Goal: Information Seeking & Learning: Check status

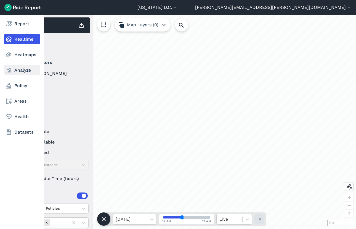
click at [23, 72] on link "Analyze" at bounding box center [22, 70] width 36 height 10
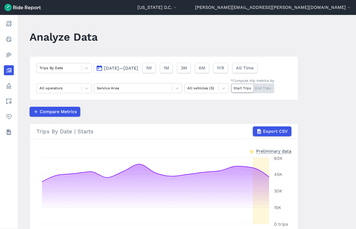
click at [126, 62] on div "Jul 27, 2025—Aug 10, 2025 1W 1M 3M 6M 1YR All Time" at bounding box center [177, 67] width 166 height 12
click at [126, 66] on span "[DATE]—[DATE]" at bounding box center [121, 67] width 34 height 5
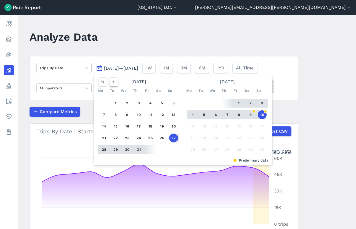
click at [115, 81] on icon "button" at bounding box center [114, 82] width 6 height 6
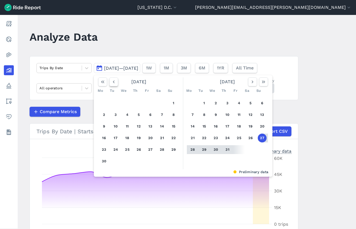
click at [115, 81] on icon "button" at bounding box center [114, 82] width 6 height 6
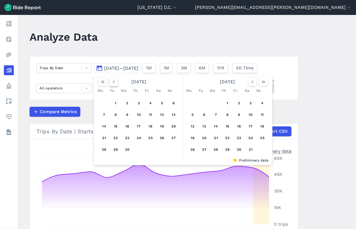
click at [115, 81] on icon "button" at bounding box center [114, 82] width 6 height 6
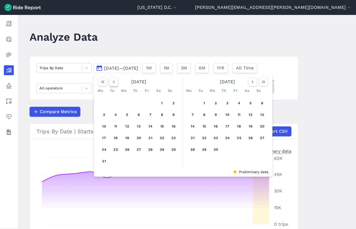
click at [115, 81] on icon "button" at bounding box center [114, 82] width 6 height 6
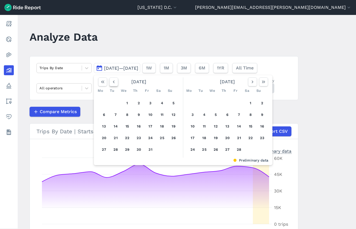
click at [115, 81] on icon "button" at bounding box center [114, 82] width 6 height 6
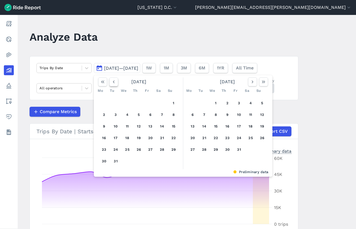
click at [115, 81] on icon "button" at bounding box center [114, 82] width 6 height 6
click at [117, 81] on button "button" at bounding box center [113, 81] width 9 height 9
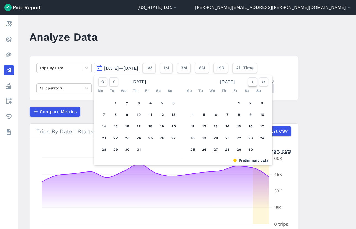
click at [251, 84] on icon "button" at bounding box center [253, 82] width 6 height 6
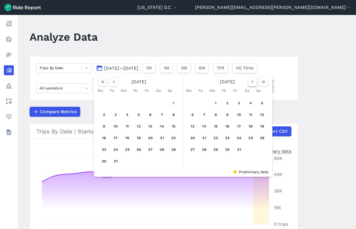
click at [251, 84] on icon "button" at bounding box center [253, 82] width 6 height 6
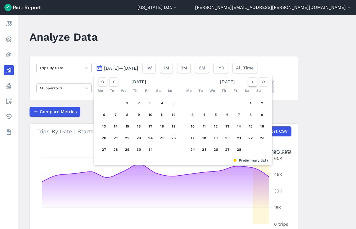
click at [251, 84] on icon "button" at bounding box center [253, 82] width 6 height 6
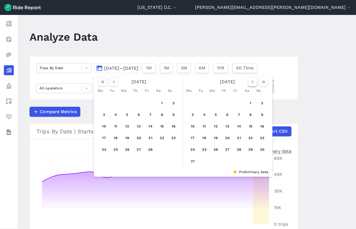
click at [251, 84] on icon "button" at bounding box center [253, 82] width 6 height 6
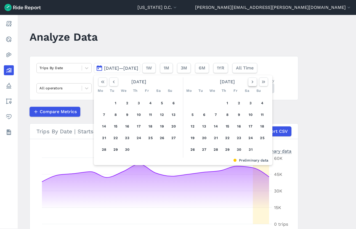
click at [251, 84] on icon "button" at bounding box center [253, 82] width 6 height 6
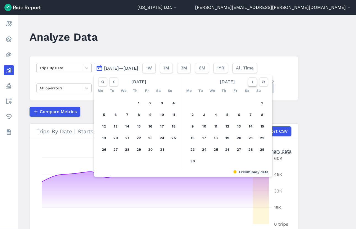
click at [251, 84] on icon "button" at bounding box center [253, 82] width 6 height 6
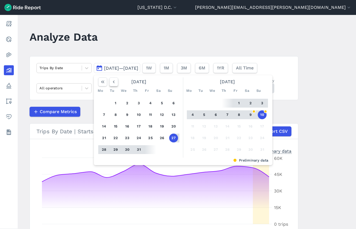
click at [117, 82] on button "button" at bounding box center [113, 81] width 9 height 9
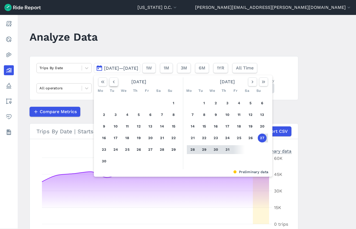
click at [117, 82] on button "button" at bounding box center [113, 81] width 9 height 9
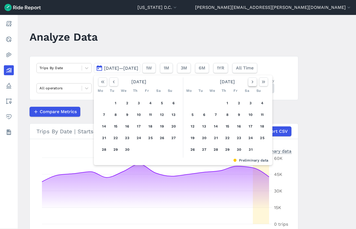
click at [253, 82] on use "button" at bounding box center [253, 81] width 2 height 3
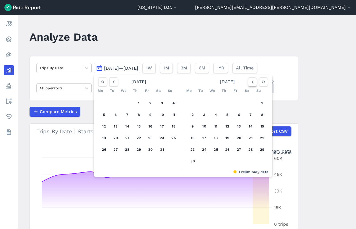
click at [253, 82] on use "button" at bounding box center [253, 81] width 2 height 3
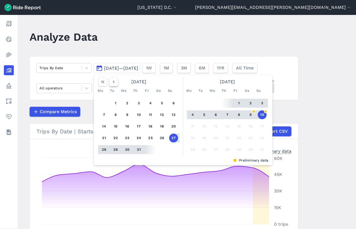
click at [116, 82] on button "button" at bounding box center [113, 81] width 9 height 9
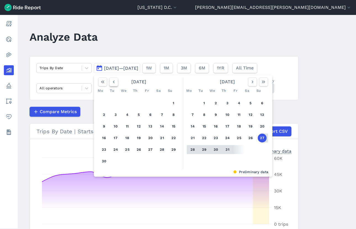
click at [116, 82] on icon "button" at bounding box center [114, 82] width 6 height 6
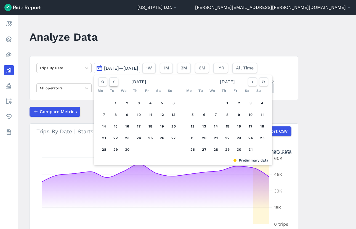
click at [116, 82] on button "button" at bounding box center [113, 81] width 9 height 9
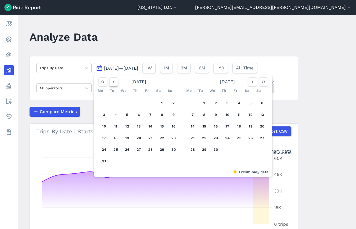
click at [117, 83] on button "button" at bounding box center [113, 81] width 9 height 9
click at [114, 81] on icon "button" at bounding box center [114, 82] width 6 height 6
click at [114, 81] on use "button" at bounding box center [114, 81] width 2 height 3
click at [114, 83] on use "button" at bounding box center [114, 81] width 2 height 3
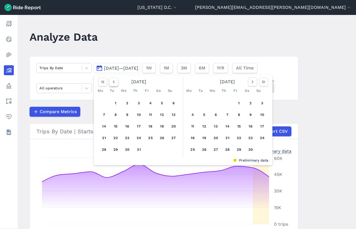
click at [114, 83] on use "button" at bounding box center [114, 81] width 2 height 3
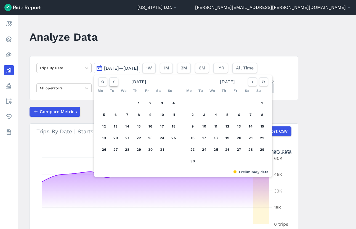
click at [114, 83] on use "button" at bounding box center [114, 81] width 2 height 3
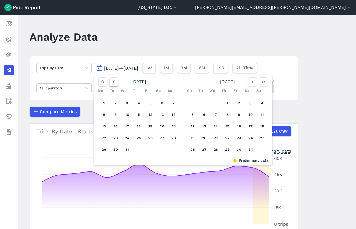
click at [114, 83] on use "button" at bounding box center [114, 81] width 2 height 3
click at [112, 83] on icon "button" at bounding box center [114, 82] width 6 height 6
click at [113, 83] on icon "button" at bounding box center [114, 82] width 6 height 6
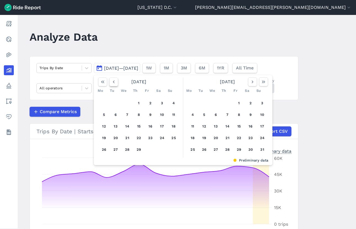
click at [114, 84] on icon "button" at bounding box center [114, 82] width 6 height 6
click at [104, 103] on button "1" at bounding box center [104, 103] width 9 height 9
click at [251, 85] on button "button" at bounding box center [252, 81] width 9 height 9
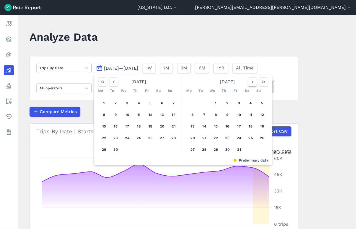
click at [251, 85] on button "button" at bounding box center [252, 81] width 9 height 9
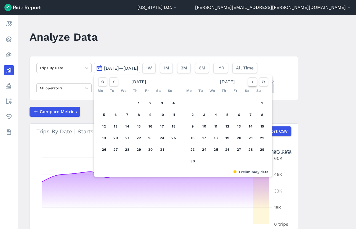
click at [251, 85] on button "button" at bounding box center [252, 81] width 9 height 9
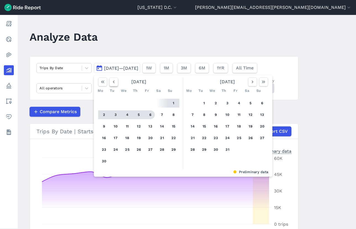
click at [114, 85] on icon "button" at bounding box center [114, 82] width 6 height 6
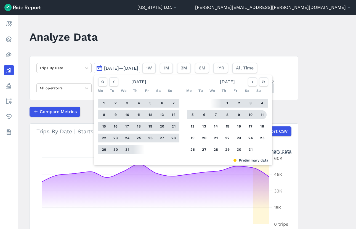
click at [259, 113] on button "11" at bounding box center [262, 114] width 9 height 9
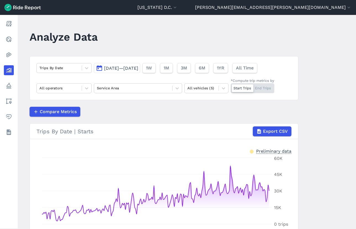
click at [123, 72] on button "Jan 1, 2024—Aug 11, 2024" at bounding box center [117, 68] width 46 height 10
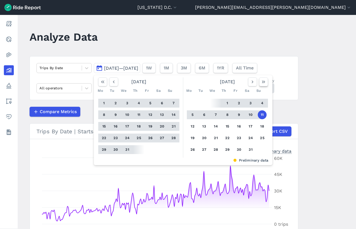
click at [262, 84] on icon "button" at bounding box center [264, 82] width 6 height 6
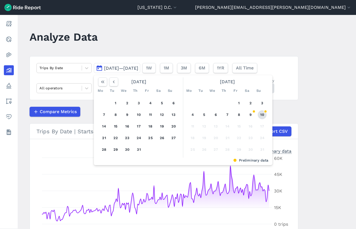
click at [263, 116] on button "10" at bounding box center [262, 114] width 9 height 9
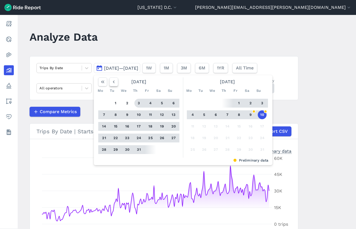
click at [113, 82] on use "button" at bounding box center [114, 81] width 2 height 3
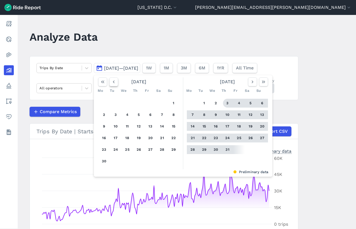
click at [113, 82] on use "button" at bounding box center [114, 81] width 2 height 3
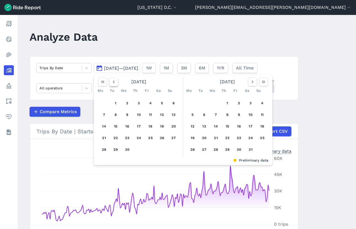
click at [113, 82] on use "button" at bounding box center [114, 81] width 2 height 3
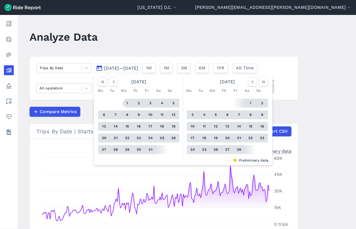
click at [126, 101] on button "1" at bounding box center [127, 103] width 9 height 9
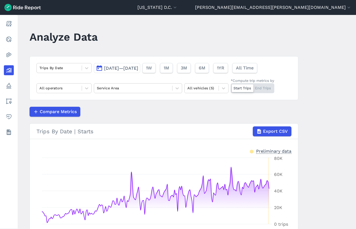
click at [123, 71] on span "Jan 1, 2025—Aug 10, 2025" at bounding box center [121, 67] width 34 height 5
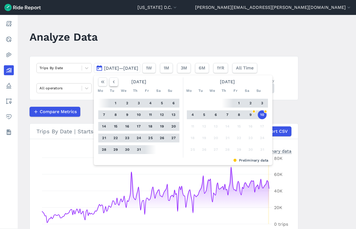
click at [111, 85] on button "button" at bounding box center [113, 81] width 9 height 9
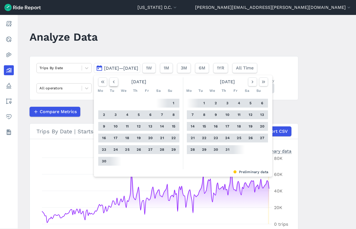
click at [111, 85] on button "button" at bounding box center [113, 81] width 9 height 9
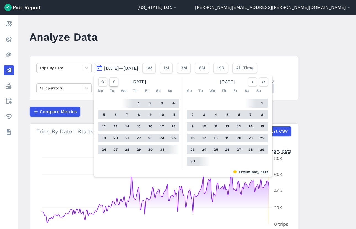
click at [111, 85] on button "button" at bounding box center [113, 81] width 9 height 9
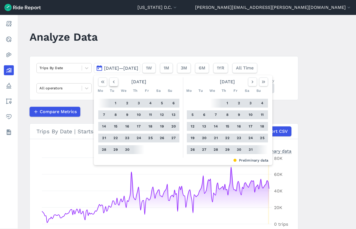
click at [111, 85] on button "button" at bounding box center [113, 81] width 9 height 9
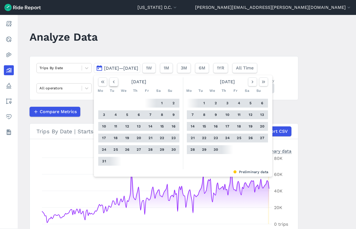
click at [111, 85] on button "button" at bounding box center [113, 81] width 9 height 9
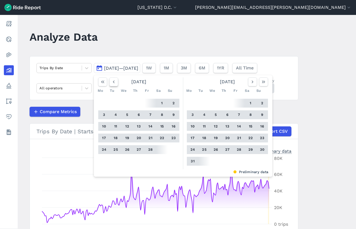
click at [111, 85] on button "button" at bounding box center [113, 81] width 9 height 9
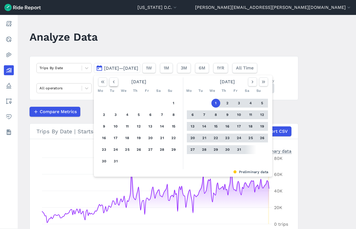
click at [111, 85] on button "button" at bounding box center [113, 81] width 9 height 9
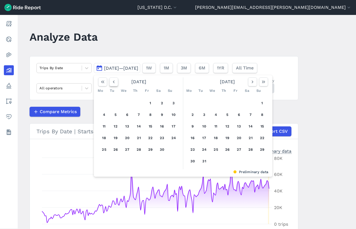
click at [111, 85] on button "button" at bounding box center [113, 81] width 9 height 9
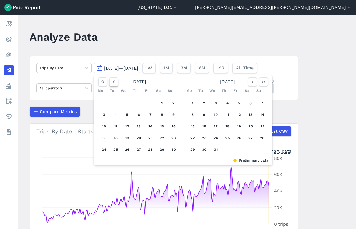
click at [111, 85] on button "button" at bounding box center [113, 81] width 9 height 9
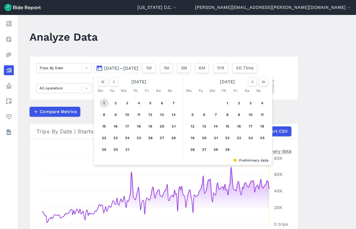
click at [104, 103] on button "1" at bounding box center [104, 103] width 9 height 9
click at [252, 82] on icon "button" at bounding box center [253, 82] width 6 height 6
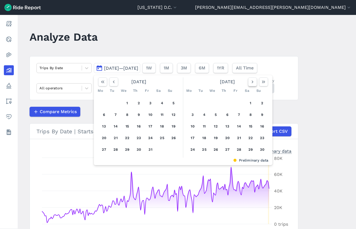
click at [252, 82] on icon "button" at bounding box center [253, 82] width 6 height 6
click at [116, 83] on icon "button" at bounding box center [114, 82] width 6 height 6
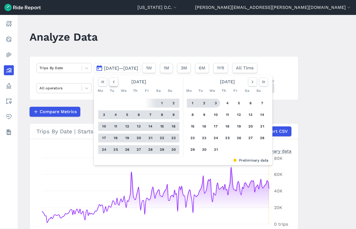
click at [115, 83] on icon "button" at bounding box center [114, 82] width 6 height 6
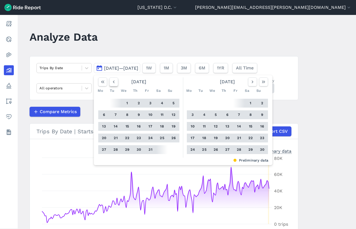
click at [115, 83] on icon "button" at bounding box center [114, 82] width 6 height 6
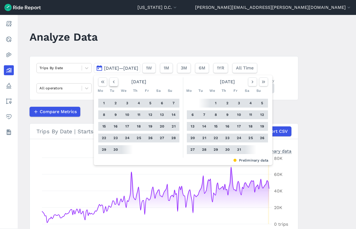
click at [115, 83] on icon "button" at bounding box center [114, 82] width 6 height 6
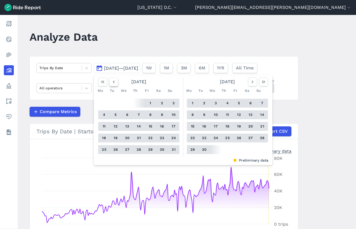
click at [115, 83] on icon "button" at bounding box center [114, 82] width 6 height 6
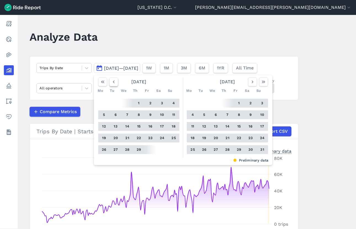
click at [115, 83] on icon "button" at bounding box center [114, 82] width 6 height 6
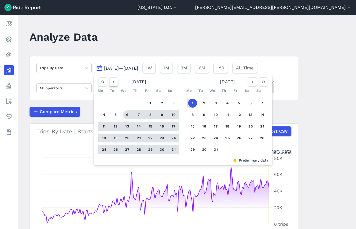
click at [111, 82] on icon "button" at bounding box center [114, 82] width 6 height 6
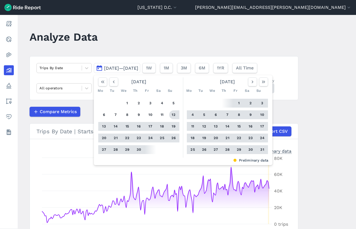
click at [293, 47] on header "Analyze Data" at bounding box center [168, 38] width 276 height 21
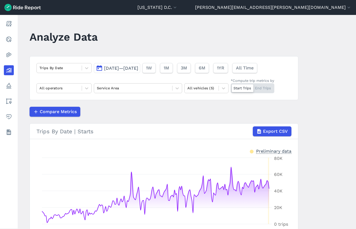
click at [135, 66] on span "Jan 1, 2025—Aug 10, 2025" at bounding box center [121, 67] width 34 height 5
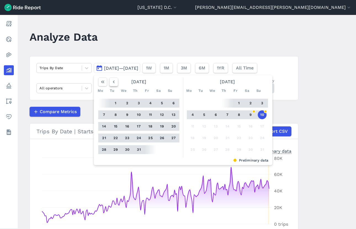
click at [116, 79] on button "button" at bounding box center [113, 81] width 9 height 9
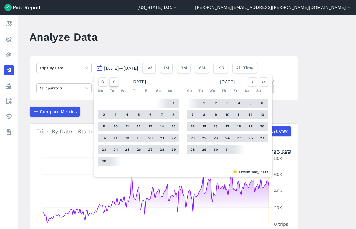
click at [116, 79] on button "button" at bounding box center [113, 81] width 9 height 9
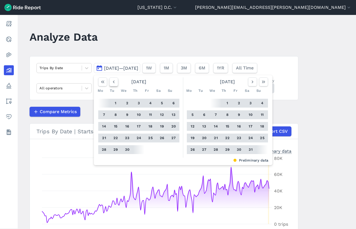
click at [116, 79] on button "button" at bounding box center [113, 81] width 9 height 9
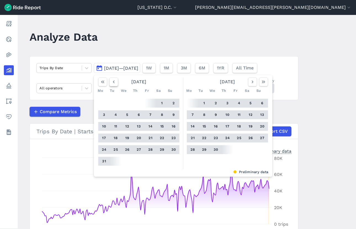
click at [116, 79] on button "button" at bounding box center [113, 81] width 9 height 9
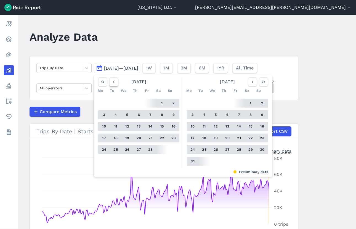
click at [116, 79] on button "button" at bounding box center [113, 81] width 9 height 9
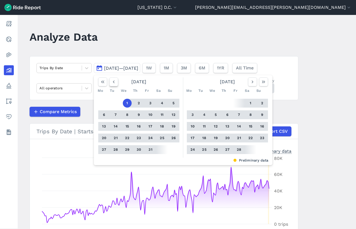
click at [116, 79] on button "button" at bounding box center [113, 81] width 9 height 9
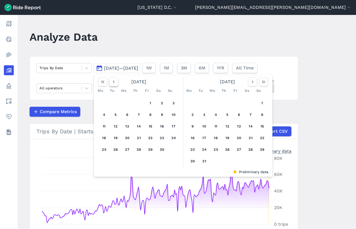
click at [116, 79] on button "button" at bounding box center [113, 81] width 9 height 9
click at [114, 87] on div "Tu" at bounding box center [112, 90] width 9 height 9
click at [113, 80] on icon "button" at bounding box center [114, 82] width 6 height 6
click at [104, 162] on button "30" at bounding box center [104, 161] width 9 height 9
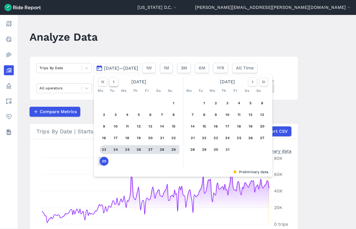
click at [112, 84] on icon "button" at bounding box center [114, 82] width 6 height 6
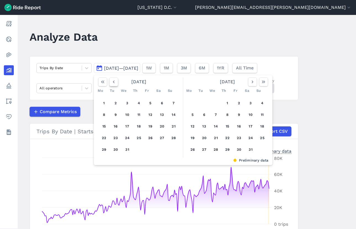
click at [112, 84] on icon "button" at bounding box center [114, 82] width 6 height 6
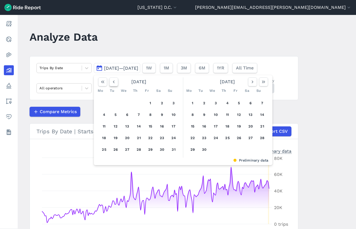
click at [112, 84] on icon "button" at bounding box center [114, 82] width 6 height 6
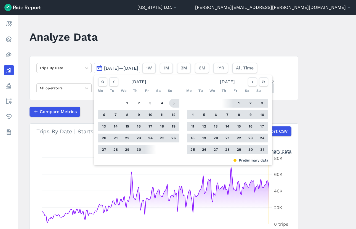
click at [150, 36] on header "Analyze Data" at bounding box center [168, 38] width 276 height 21
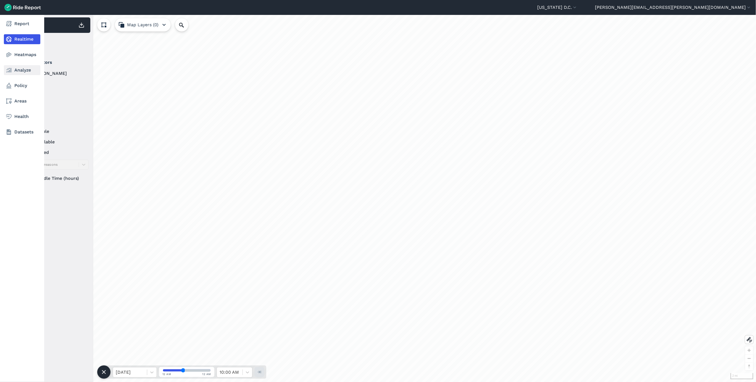
click at [18, 72] on link "Analyze" at bounding box center [22, 70] width 36 height 10
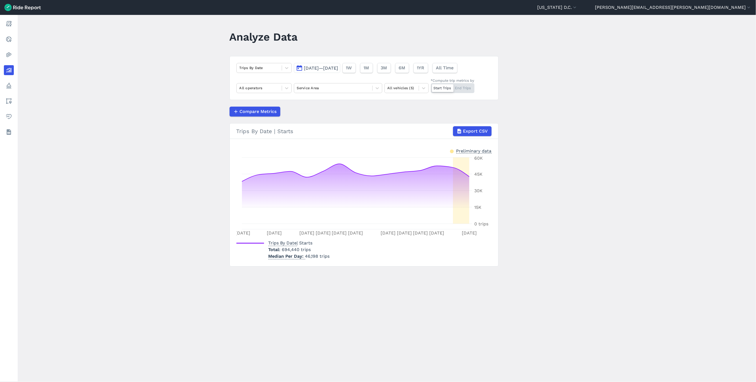
click at [337, 70] on span "[DATE]—[DATE]" at bounding box center [321, 67] width 34 height 5
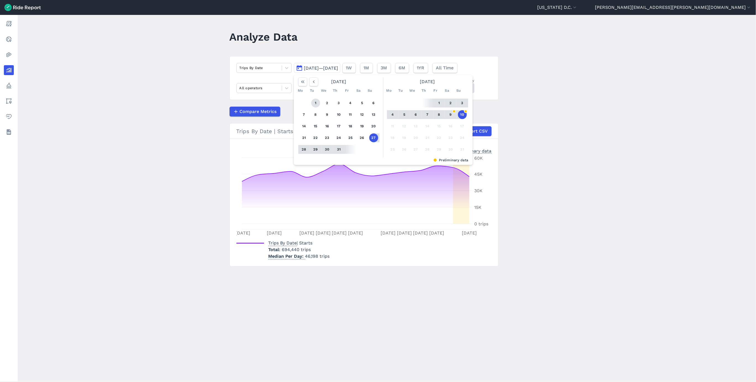
click at [313, 103] on button "1" at bounding box center [315, 103] width 9 height 9
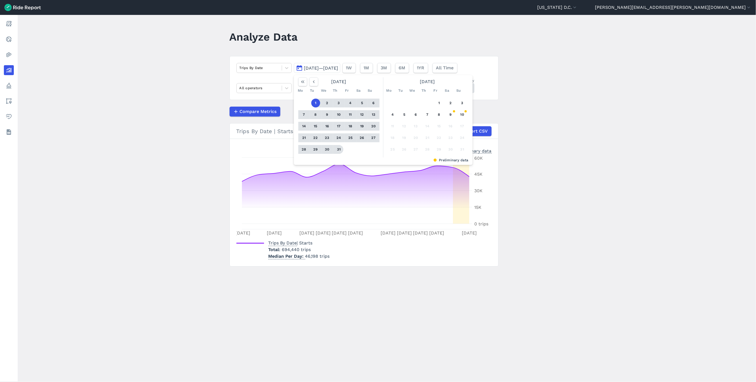
click at [338, 150] on button "31" at bounding box center [339, 149] width 9 height 9
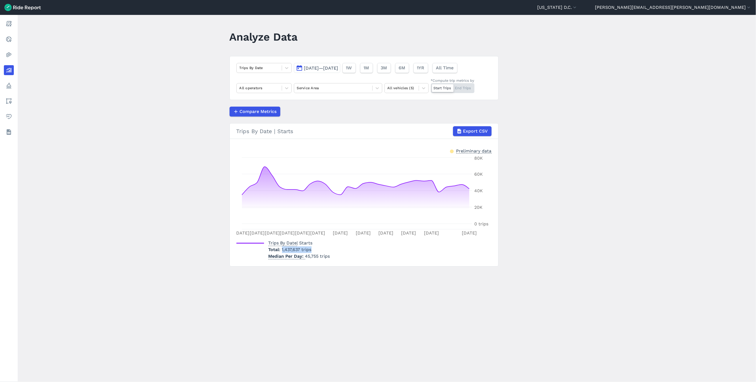
drag, startPoint x: 281, startPoint y: 250, endPoint x: 316, endPoint y: 249, distance: 34.9
click at [316, 249] on p "Total 1,437,637 trips" at bounding box center [300, 250] width 62 height 7
click at [534, 293] on main "Analyze Data Trips By Date [DATE]—[DATE] 1W 1M 3M 6M 1YR All Time All operators…" at bounding box center [387, 198] width 739 height 367
click at [283, 251] on span "1,437,637 trips" at bounding box center [297, 249] width 30 height 5
drag, startPoint x: 281, startPoint y: 251, endPoint x: 300, endPoint y: 251, distance: 19.3
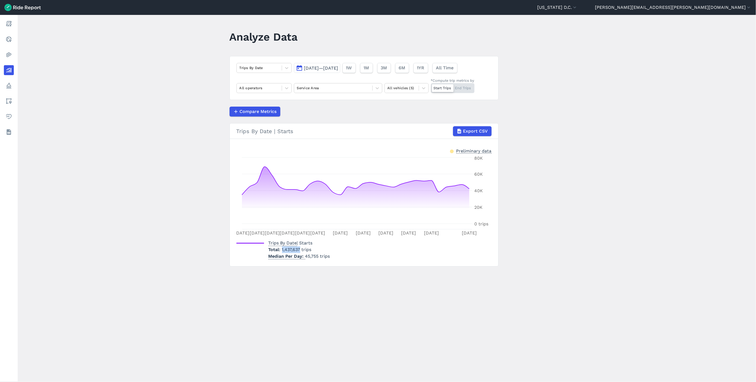
click at [300, 251] on p "Total 1,437,637 trips" at bounding box center [300, 250] width 62 height 7
copy span "1,437,637"
